Goal: Check status: Check status

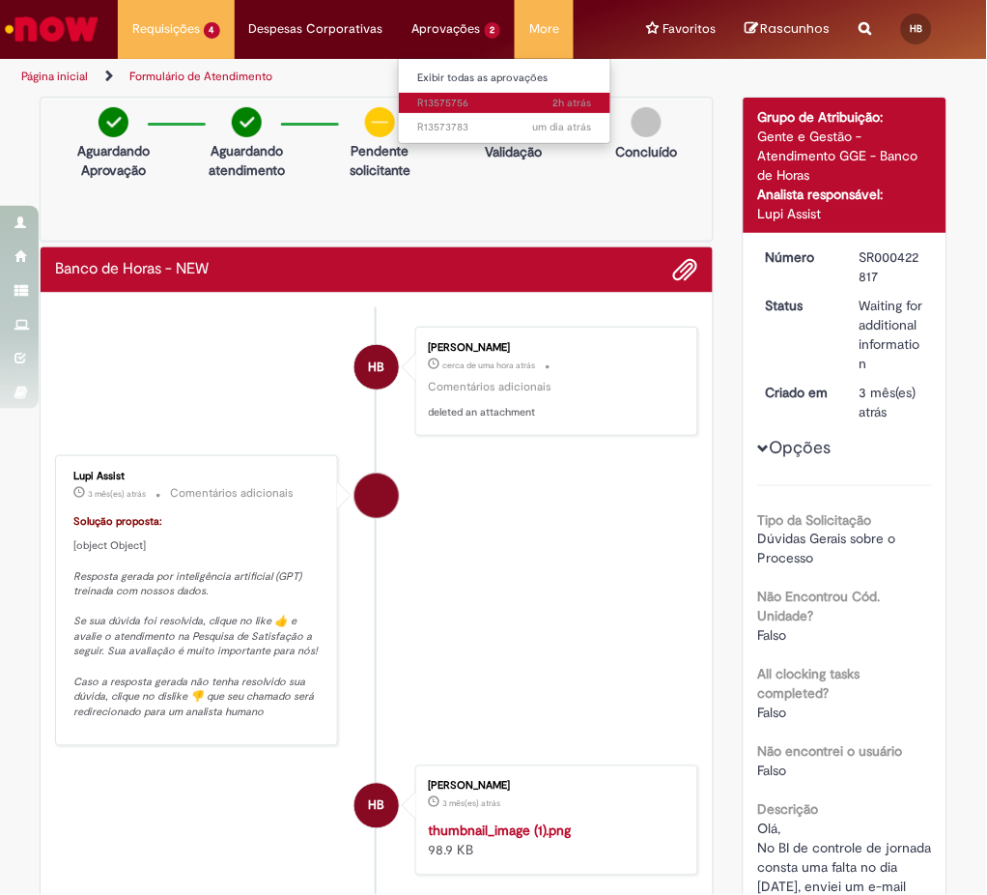
click at [486, 105] on span "2h atrás 2 horas atrás R13575756" at bounding box center [505, 103] width 174 height 15
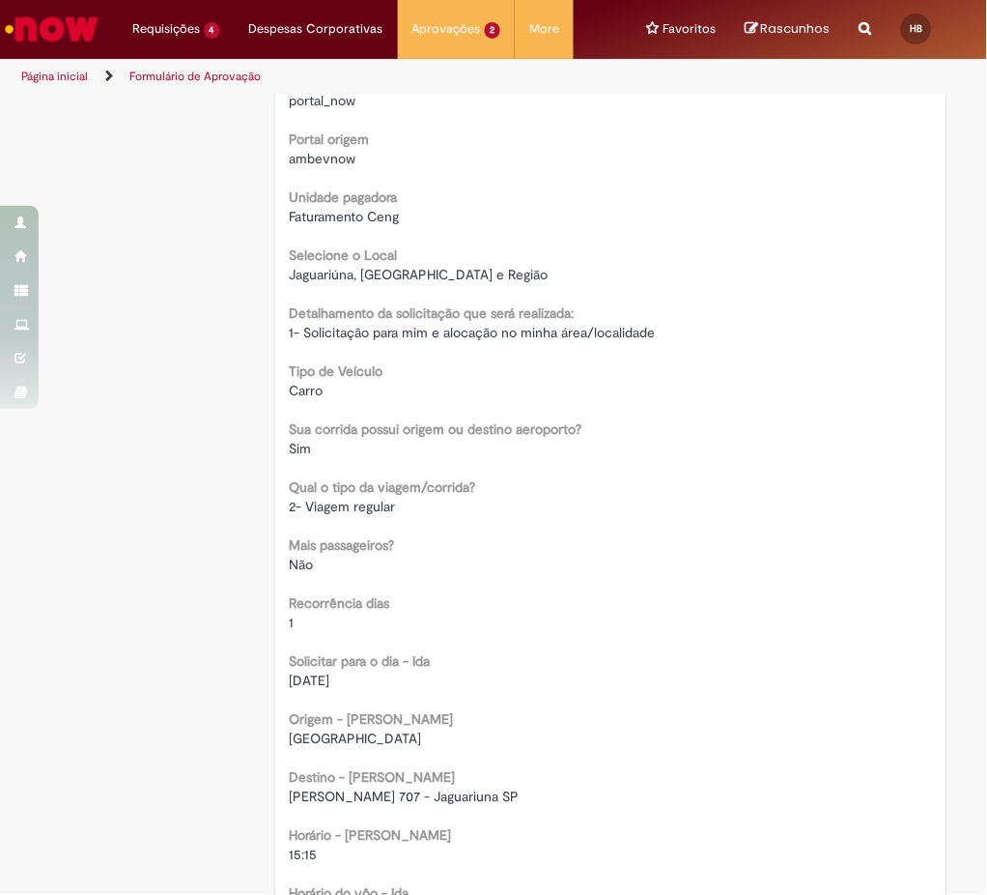
scroll to position [901, 0]
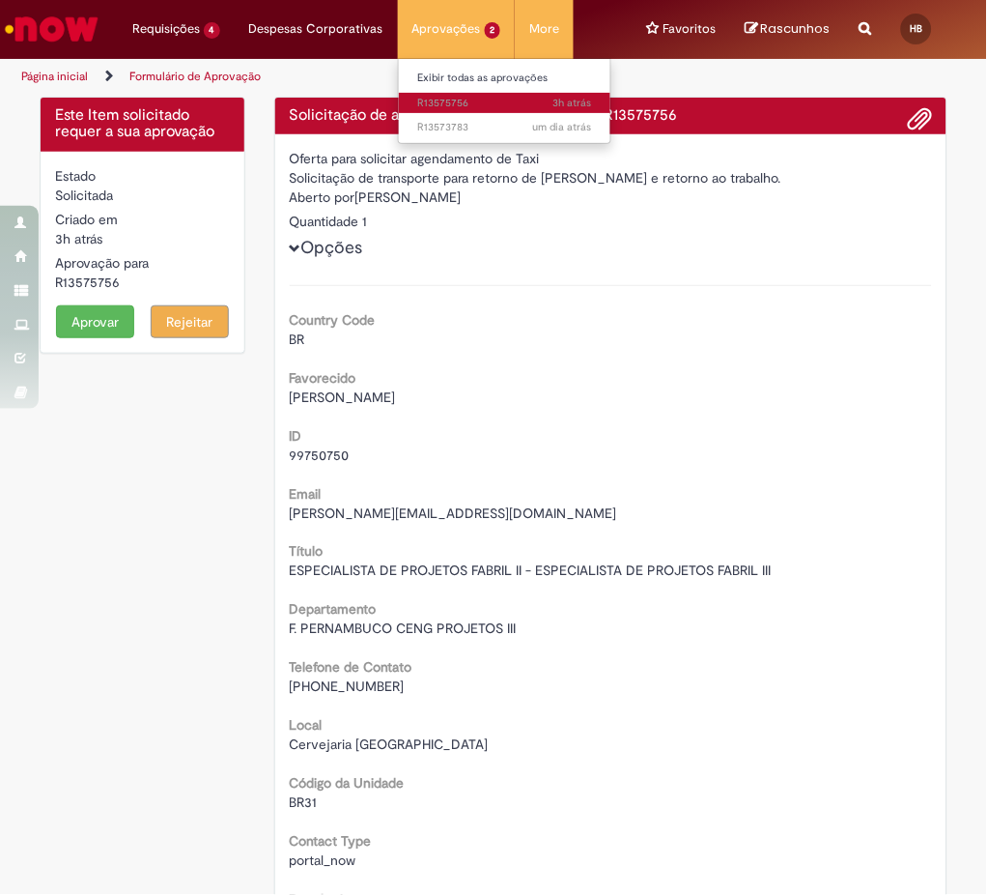
click at [458, 103] on span "3h atrás 3 horas atrás R13575756" at bounding box center [505, 103] width 174 height 15
